Goal: Navigation & Orientation: Find specific page/section

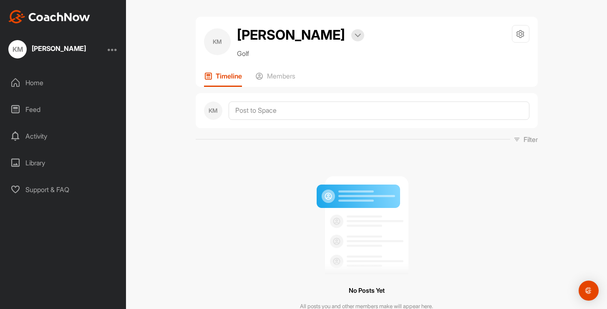
click at [39, 86] on div "Home" at bounding box center [64, 82] width 118 height 21
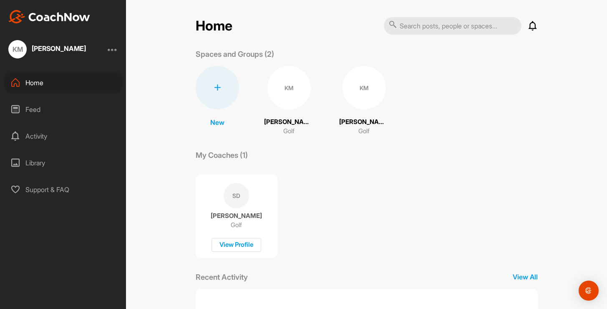
click at [55, 50] on div "[PERSON_NAME]" at bounding box center [59, 48] width 54 height 7
click at [38, 81] on div "Home" at bounding box center [64, 82] width 118 height 21
